Goal: Transaction & Acquisition: Download file/media

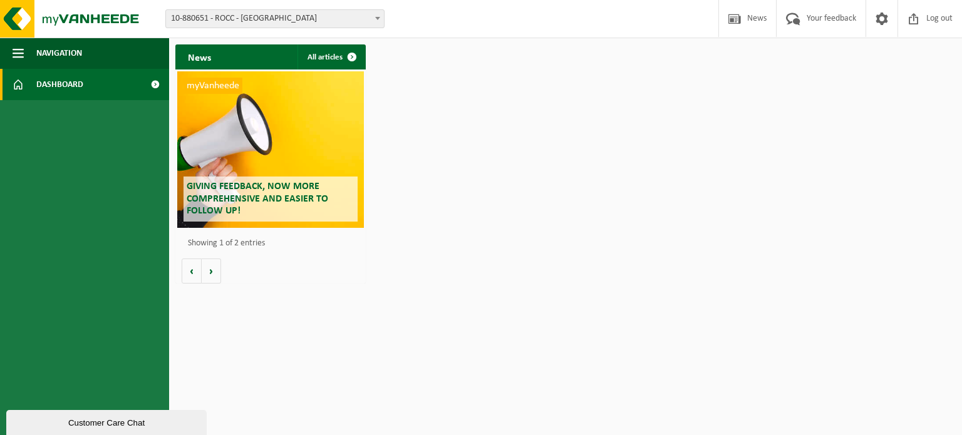
click at [371, 15] on span "10-880651 - ROCC - [GEOGRAPHIC_DATA]" at bounding box center [275, 19] width 218 height 18
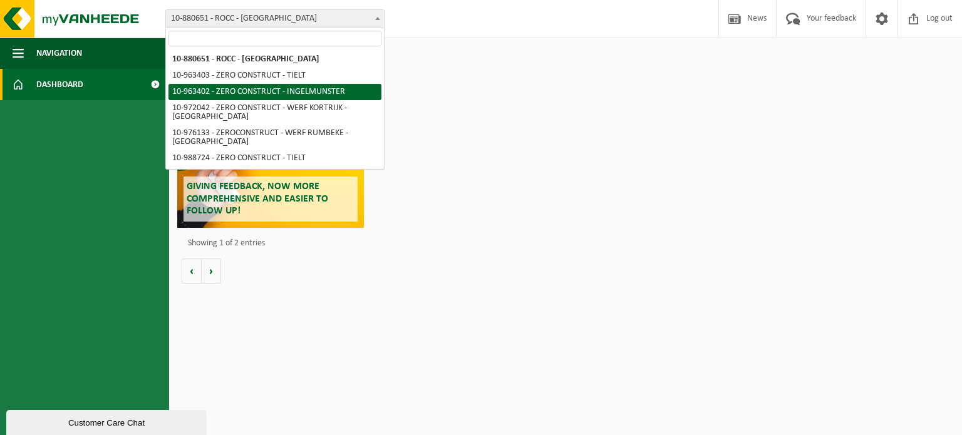
select select "151081"
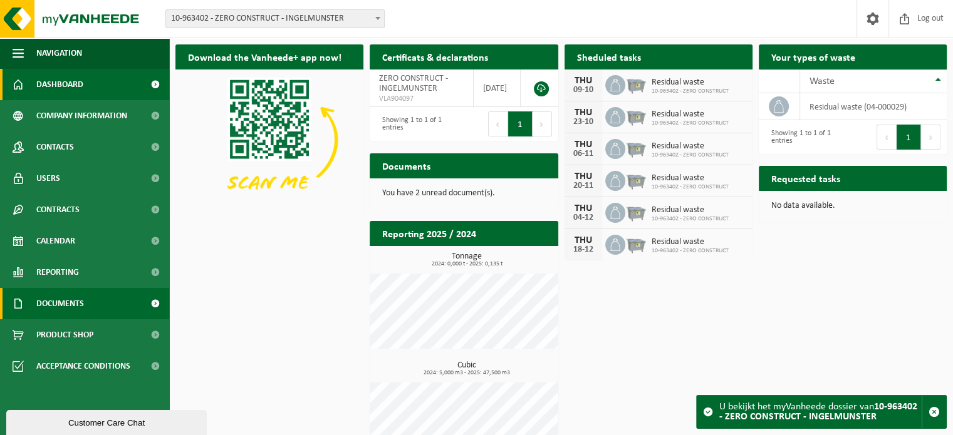
click at [122, 299] on link "Documents" at bounding box center [84, 303] width 169 height 31
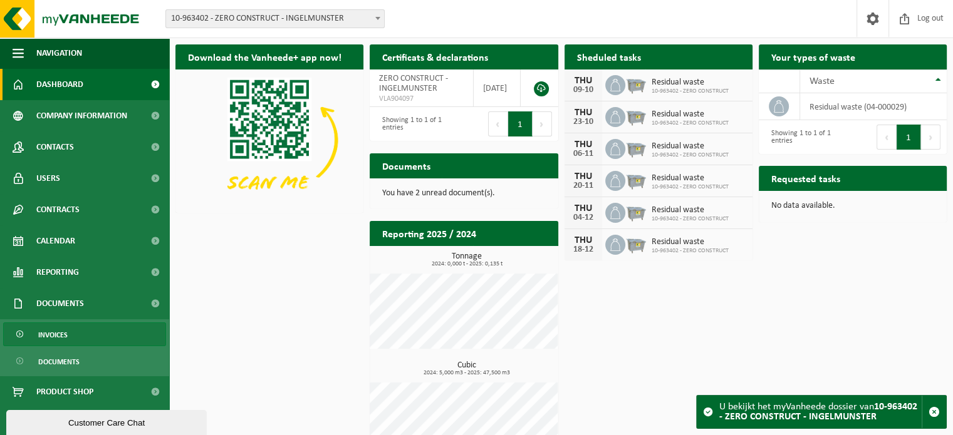
click at [95, 340] on link "Invoices" at bounding box center [84, 335] width 163 height 24
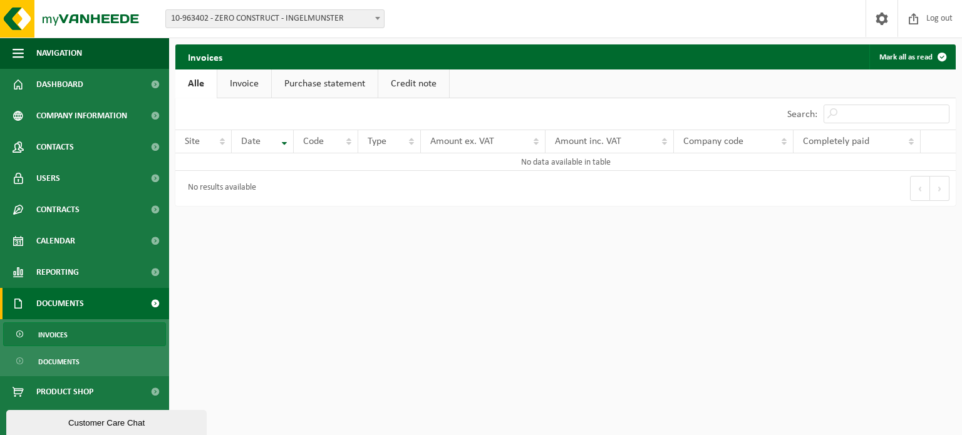
click at [121, 335] on link "Invoices" at bounding box center [84, 335] width 163 height 24
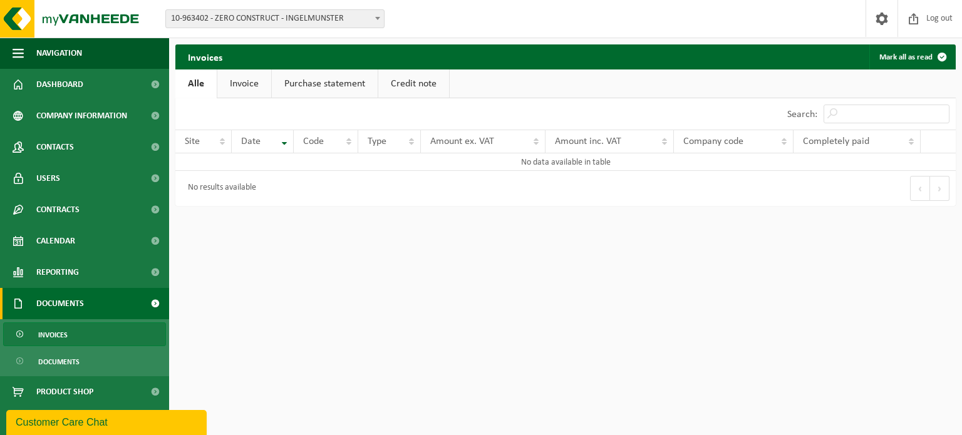
click at [248, 86] on link "Invoice" at bounding box center [244, 84] width 54 height 29
click at [335, 76] on link "Purchase statement" at bounding box center [326, 84] width 106 height 29
click at [231, 81] on link "Invoice" at bounding box center [244, 84] width 54 height 29
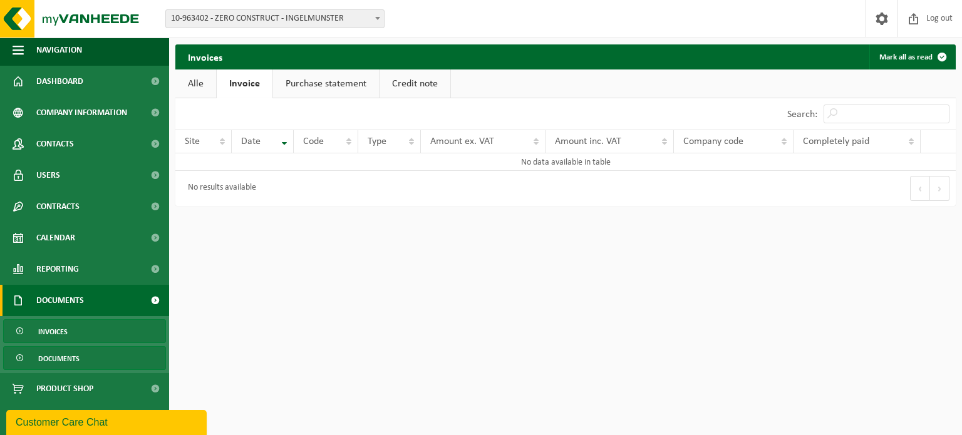
click at [94, 357] on link "Documents" at bounding box center [84, 358] width 163 height 24
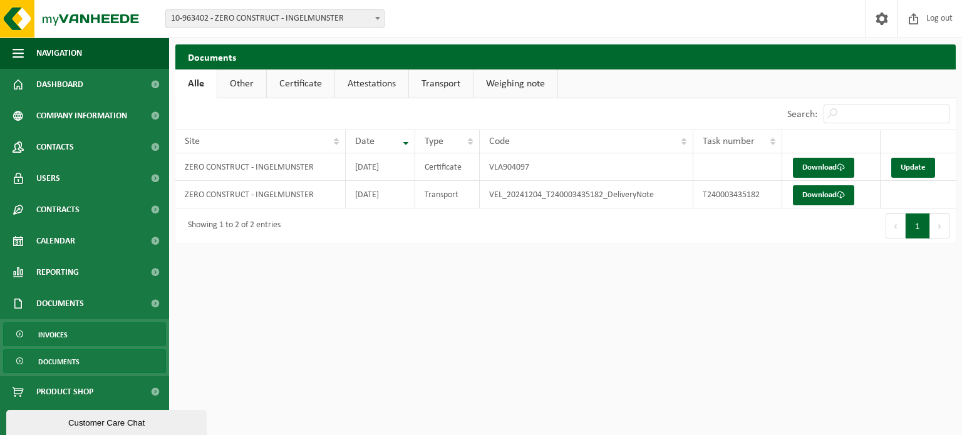
click at [113, 333] on link "Invoices" at bounding box center [84, 335] width 163 height 24
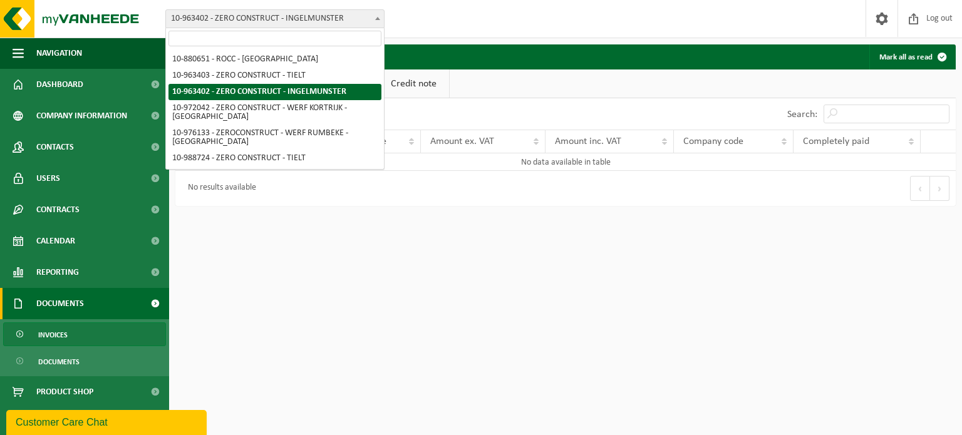
click at [373, 14] on span at bounding box center [378, 18] width 13 height 16
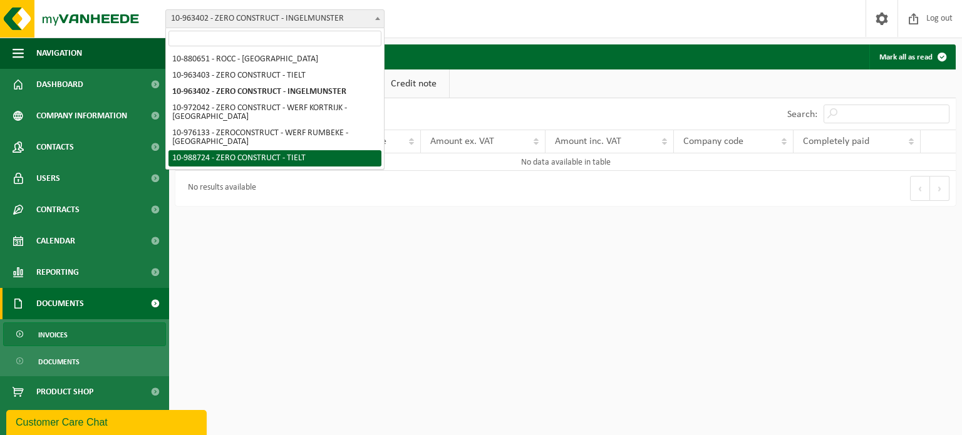
select select "167963"
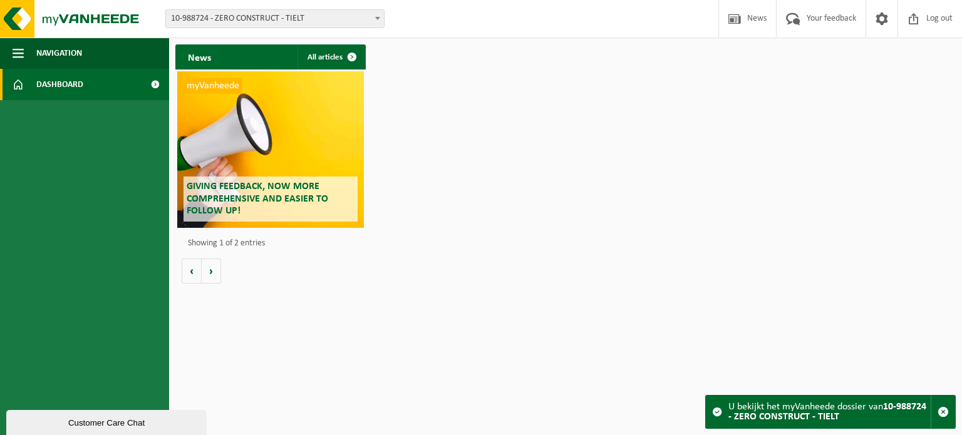
click at [156, 86] on span at bounding box center [155, 84] width 28 height 31
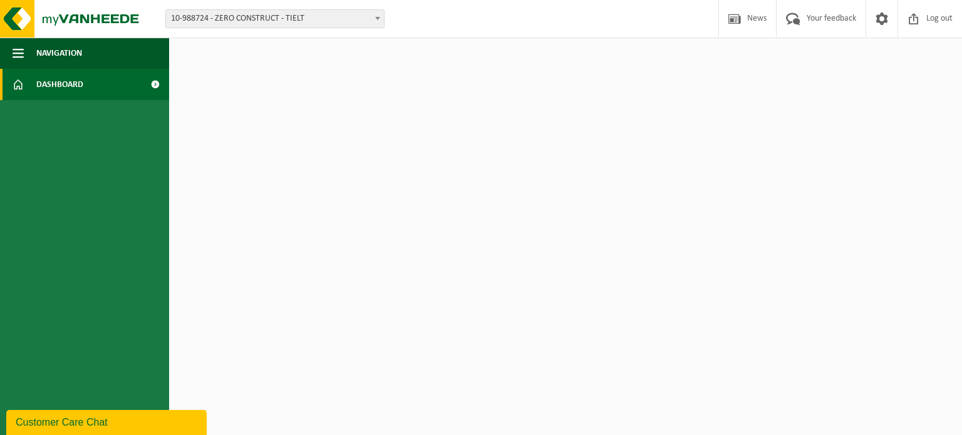
click at [156, 86] on span at bounding box center [155, 84] width 28 height 31
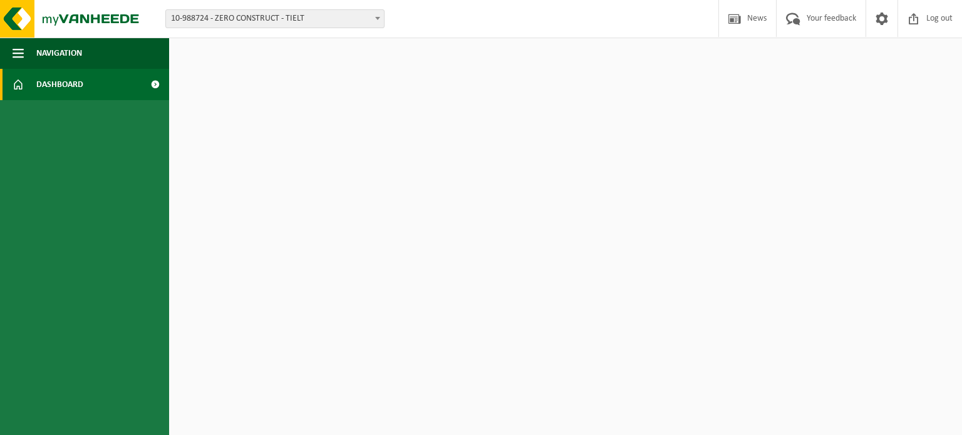
click at [156, 86] on span at bounding box center [155, 84] width 28 height 31
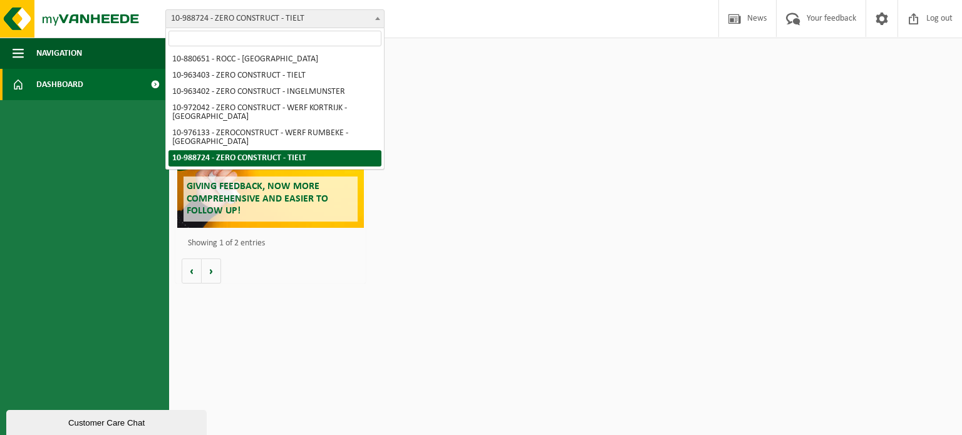
click at [377, 17] on b at bounding box center [377, 18] width 5 height 3
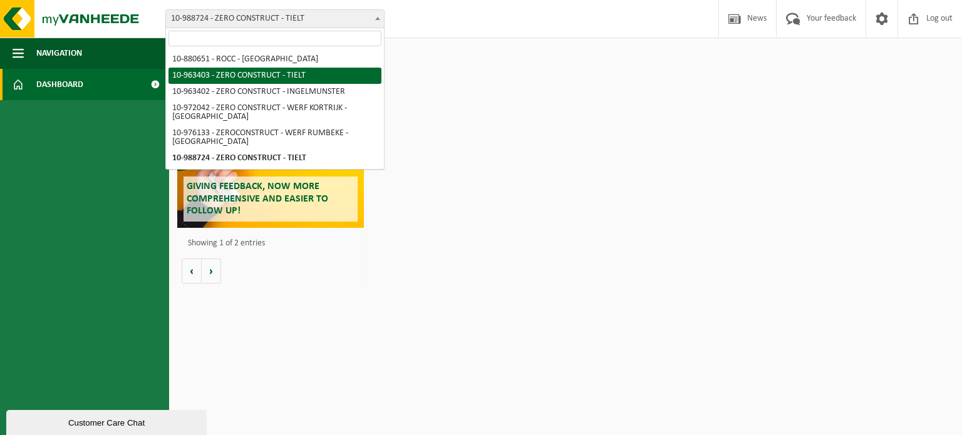
select select "151082"
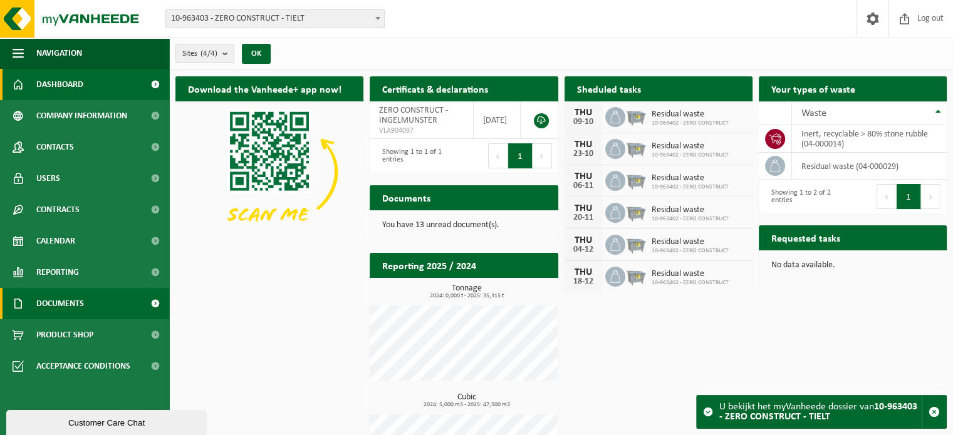
click at [153, 306] on span at bounding box center [155, 303] width 28 height 31
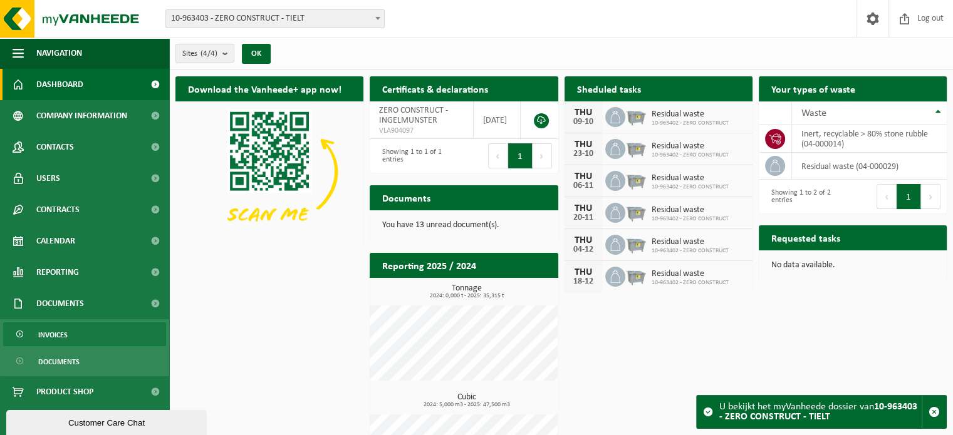
click at [137, 335] on link "Invoices" at bounding box center [84, 335] width 163 height 24
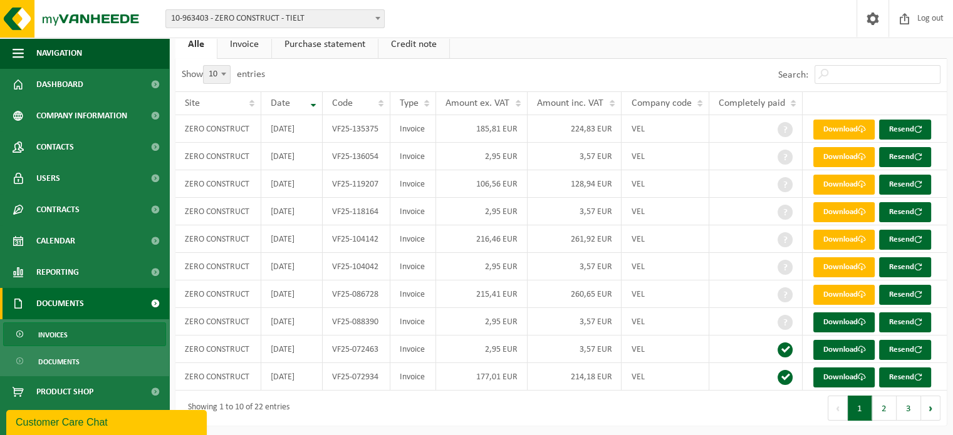
scroll to position [72, 0]
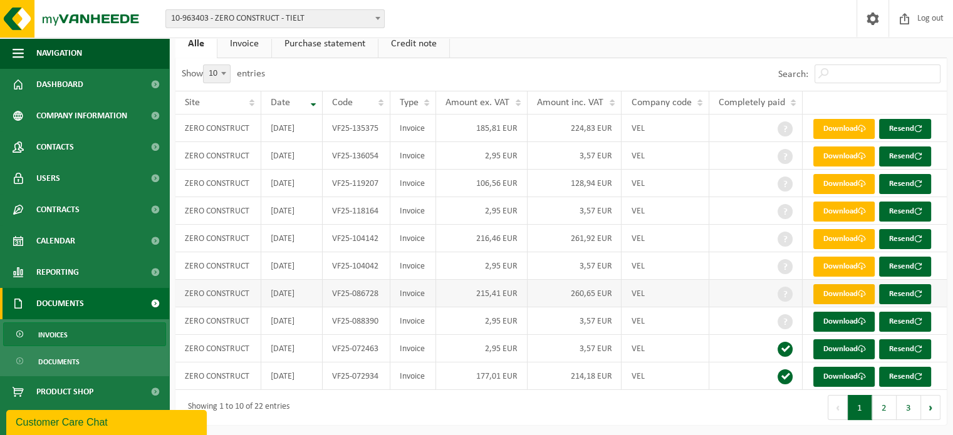
click at [840, 288] on link "Download" at bounding box center [843, 294] width 61 height 20
click at [836, 291] on link "Download" at bounding box center [843, 294] width 61 height 20
click at [845, 268] on link "Download" at bounding box center [843, 267] width 61 height 20
click at [837, 266] on link "Download" at bounding box center [843, 267] width 61 height 20
click at [851, 214] on link "Download" at bounding box center [843, 212] width 61 height 20
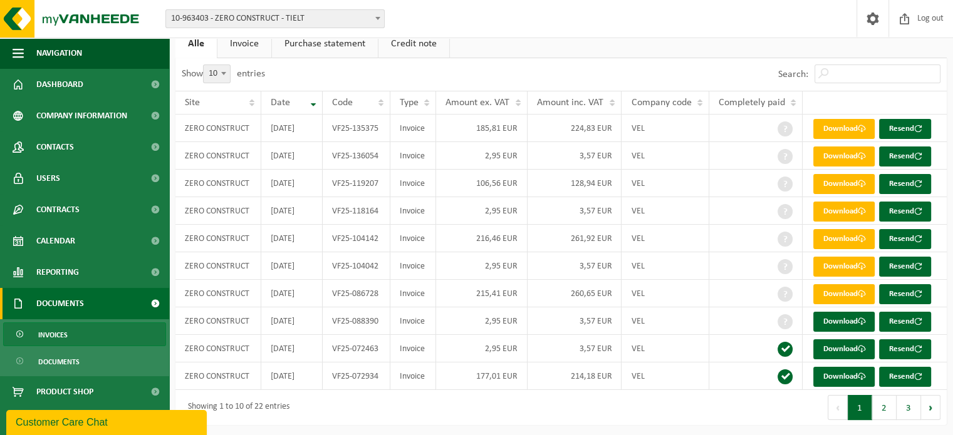
click at [666, 63] on div "Search:" at bounding box center [754, 74] width 386 height 33
click at [852, 204] on link "Download" at bounding box center [843, 212] width 61 height 20
click at [845, 155] on link "Download" at bounding box center [843, 157] width 61 height 20
click at [684, 65] on div "Search:" at bounding box center [754, 74] width 386 height 33
click at [840, 129] on link "Download" at bounding box center [843, 129] width 61 height 20
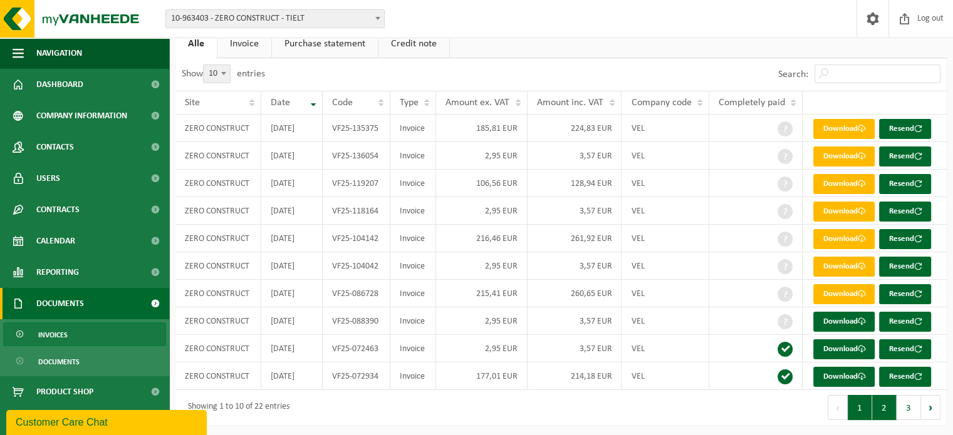
click at [887, 404] on button "2" at bounding box center [884, 407] width 24 height 25
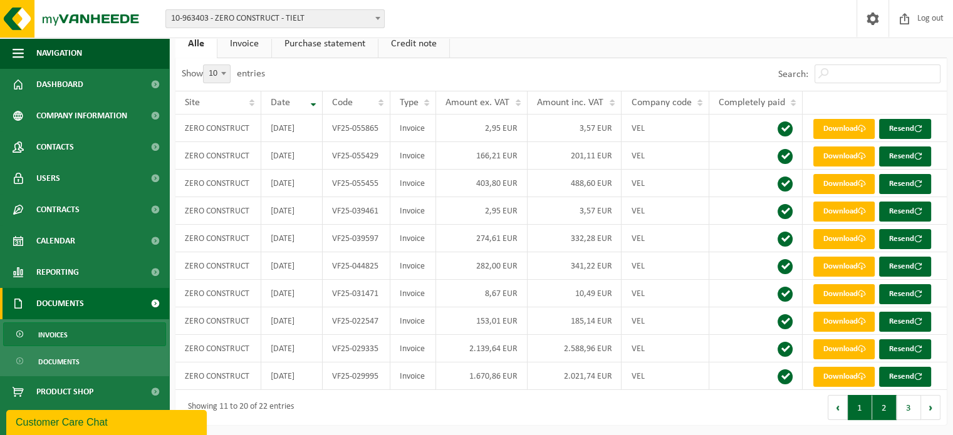
click at [859, 403] on button "1" at bounding box center [860, 407] width 24 height 25
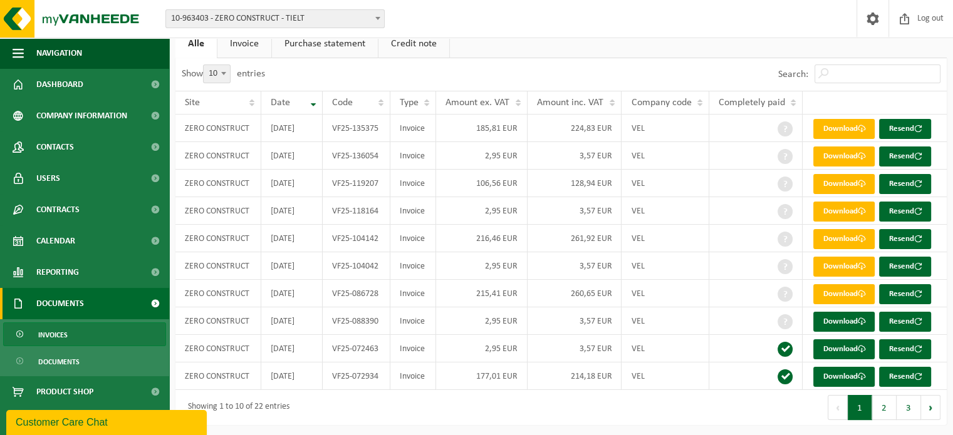
scroll to position [0, 0]
